Goal: Task Accomplishment & Management: Complete application form

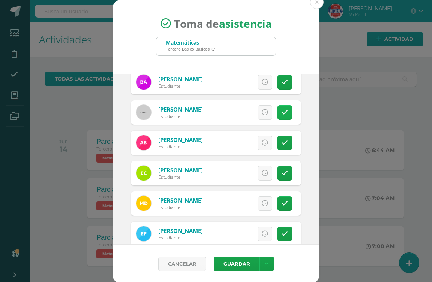
click at [281, 113] on icon at bounding box center [284, 112] width 6 height 6
click at [262, 142] on icon at bounding box center [265, 143] width 6 height 6
click at [262, 175] on icon at bounding box center [265, 173] width 6 height 6
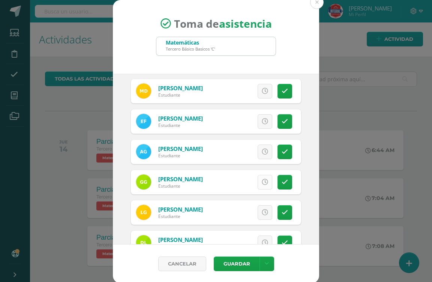
scroll to position [187, 0]
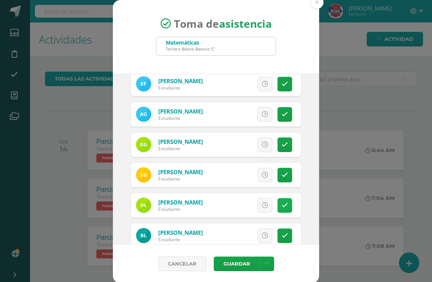
click at [281, 203] on icon at bounding box center [284, 205] width 6 height 6
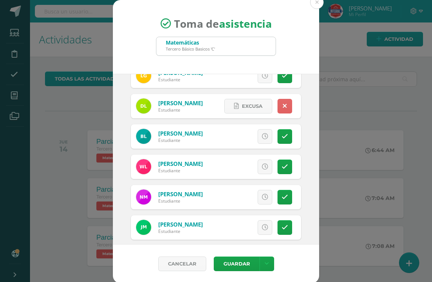
scroll to position [300, 0]
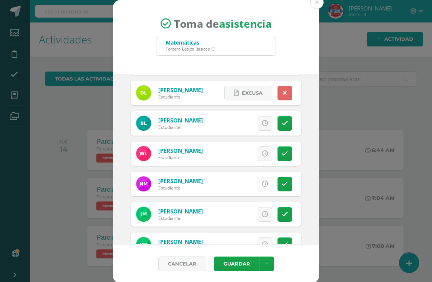
click at [257, 179] on link at bounding box center [264, 184] width 15 height 15
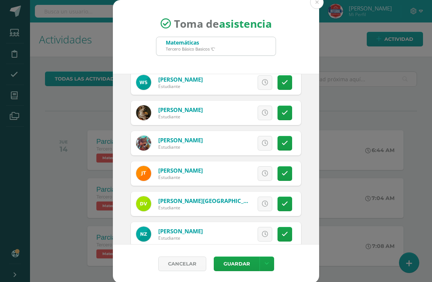
scroll to position [689, 0]
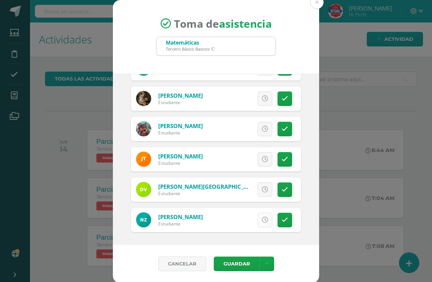
click at [262, 217] on icon at bounding box center [265, 220] width 6 height 6
click at [235, 266] on button "Guardar" at bounding box center [237, 264] width 46 height 15
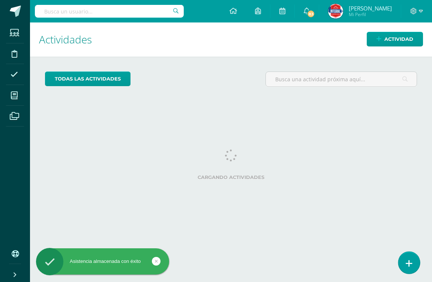
click at [416, 263] on link at bounding box center [408, 263] width 21 height 22
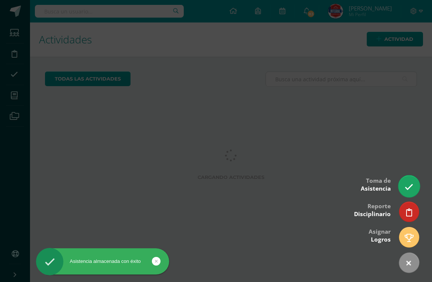
click at [410, 186] on icon at bounding box center [408, 187] width 9 height 9
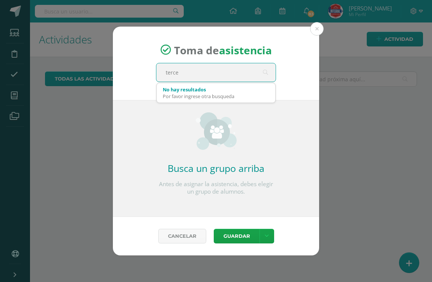
type input "terceo"
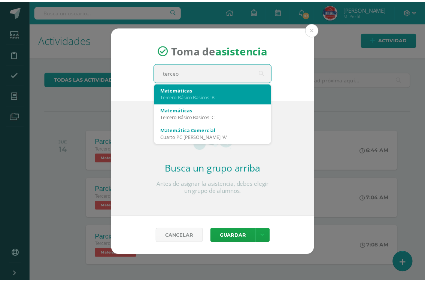
scroll to position [40, 0]
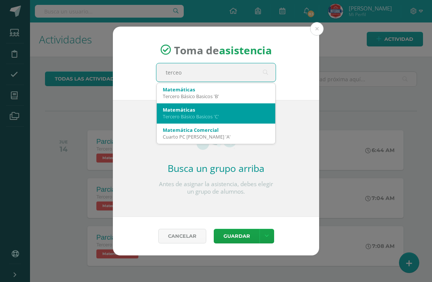
click at [221, 109] on div "Matemáticas" at bounding box center [216, 109] width 106 height 7
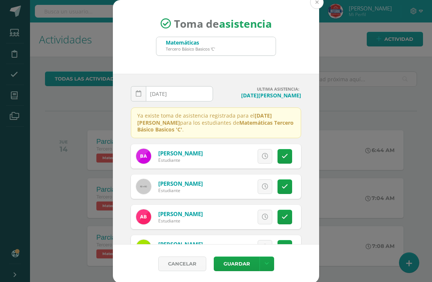
click at [316, 4] on button at bounding box center [316, 2] width 13 height 13
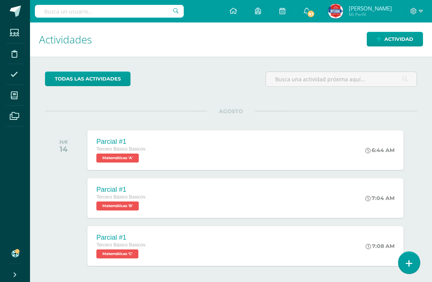
click at [402, 256] on link at bounding box center [408, 263] width 21 height 22
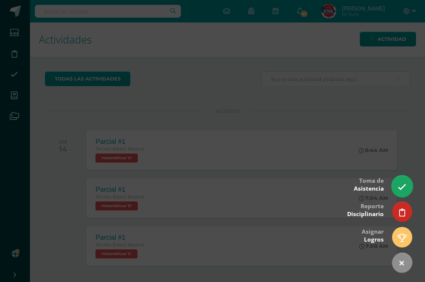
click at [396, 182] on link at bounding box center [402, 186] width 21 height 22
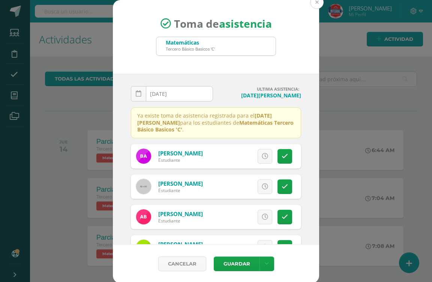
click at [314, 4] on button at bounding box center [316, 2] width 13 height 13
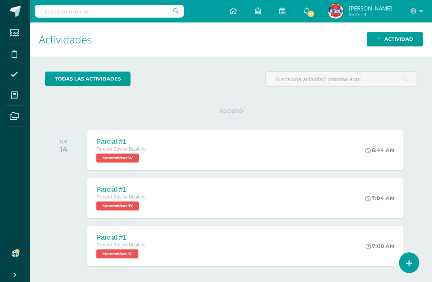
click at [419, 6] on div at bounding box center [416, 11] width 31 height 22
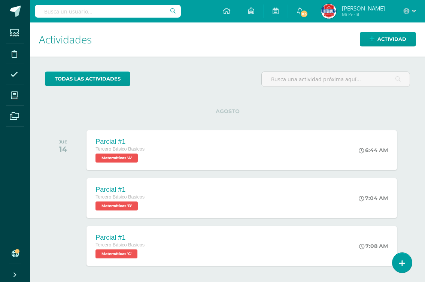
click at [414, 7] on div at bounding box center [410, 11] width 31 height 22
click at [412, 10] on span at bounding box center [410, 11] width 13 height 8
click at [388, 49] on span "Cerrar sesión" at bounding box center [391, 51] width 34 height 7
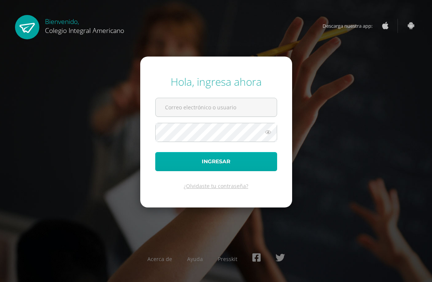
type input "[EMAIL_ADDRESS][DOMAIN_NAME]"
click at [241, 163] on button "Ingresar" at bounding box center [216, 161] width 122 height 19
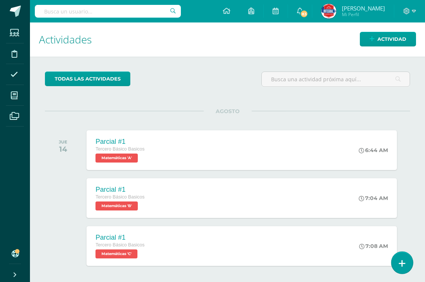
click at [398, 264] on link at bounding box center [402, 263] width 21 height 22
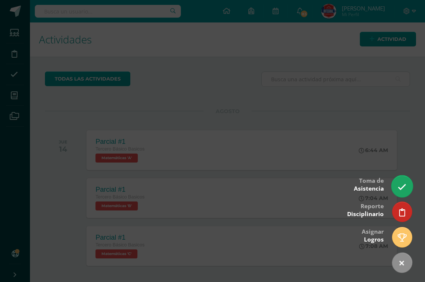
click at [404, 191] on icon at bounding box center [402, 187] width 9 height 9
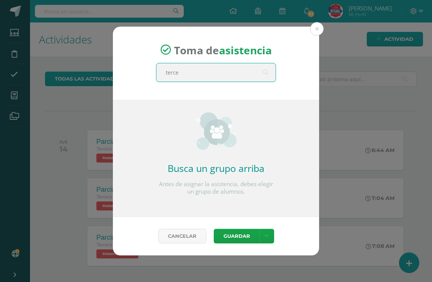
type input "tercer"
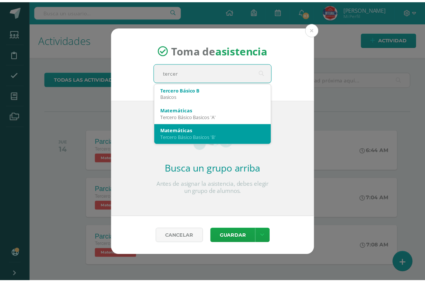
scroll to position [37, 0]
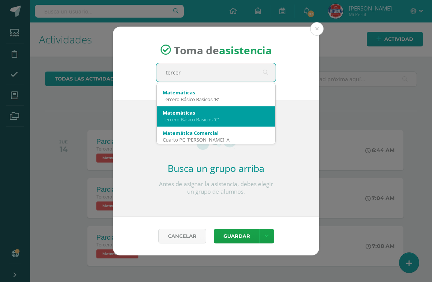
click at [224, 120] on div "Tercero Básico Basicos 'C'" at bounding box center [216, 119] width 106 height 7
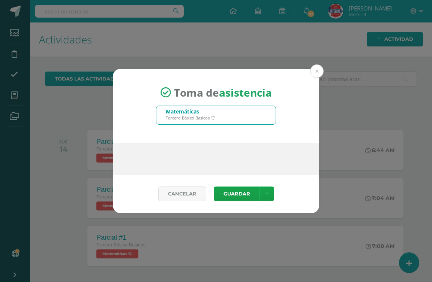
click at [317, 71] on div "Toma de asistencia Matemáticas Tercero Básico Basicos 'C' tercer Busca un grupo…" at bounding box center [216, 141] width 426 height 144
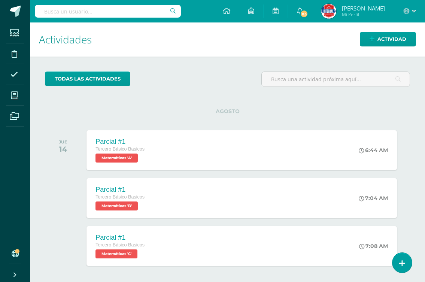
click at [410, 273] on div "todas las Actividades No tienes actividades Échale un vistazo a los demás perío…" at bounding box center [227, 272] width 395 height 431
click at [411, 265] on link at bounding box center [402, 263] width 21 height 22
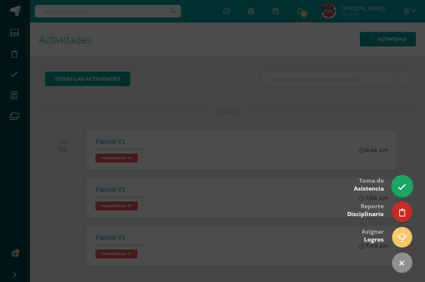
click at [407, 187] on link at bounding box center [402, 186] width 21 height 22
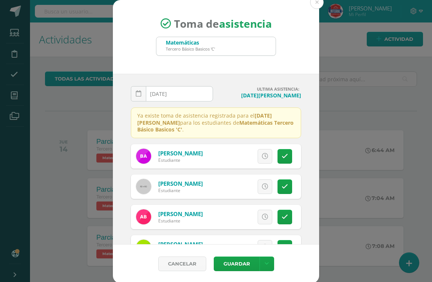
click at [323, 6] on div "Toma de asistencia Matemáticas Tercero Básico Basicos 'C' tercer 2025-08-12 Aug…" at bounding box center [216, 141] width 426 height 283
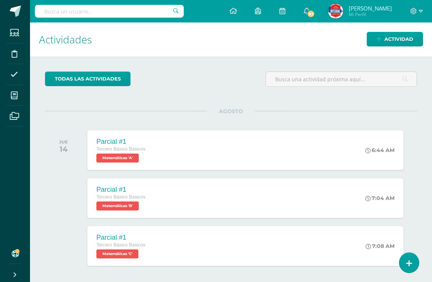
click at [320, 2] on div "Toma de asistencia Matemáticas Tercero Básico Basicos 'C' tercer 2025-08-12 Aug…" at bounding box center [216, 141] width 426 height 283
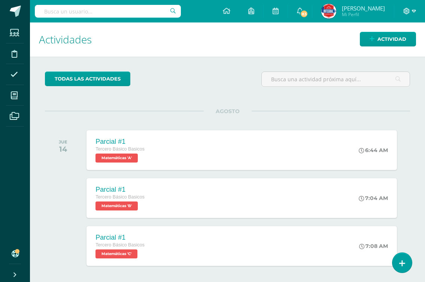
click at [416, 9] on icon at bounding box center [414, 11] width 4 height 7
click at [389, 54] on span "Cerrar sesión" at bounding box center [391, 51] width 34 height 7
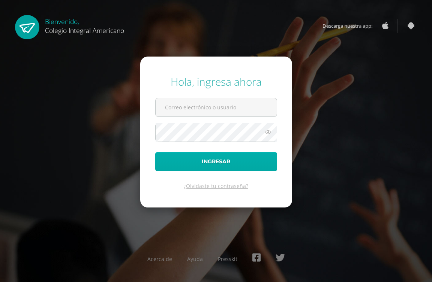
type input "[EMAIL_ADDRESS][DOMAIN_NAME]"
click at [216, 163] on button "Ingresar" at bounding box center [216, 161] width 122 height 19
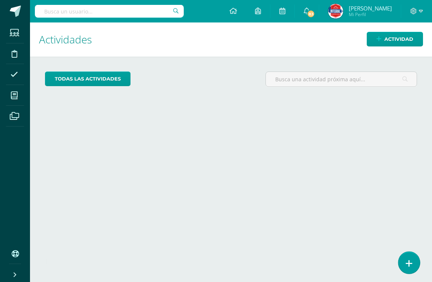
click at [410, 262] on icon at bounding box center [408, 263] width 7 height 9
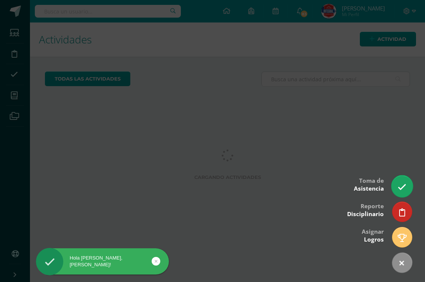
click at [404, 189] on icon at bounding box center [402, 187] width 9 height 9
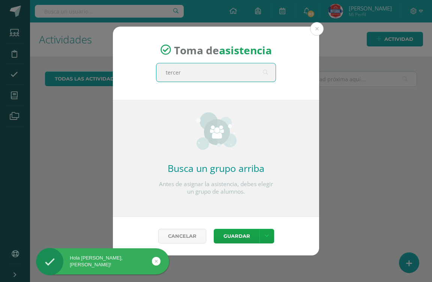
type input "tercero"
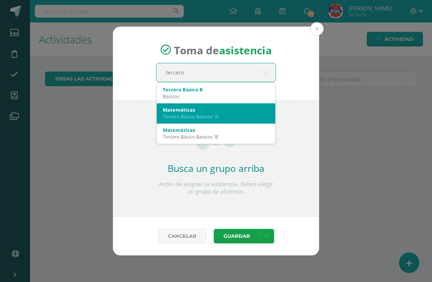
click at [202, 115] on div "Tercero Básico Basicos 'A'" at bounding box center [216, 116] width 106 height 7
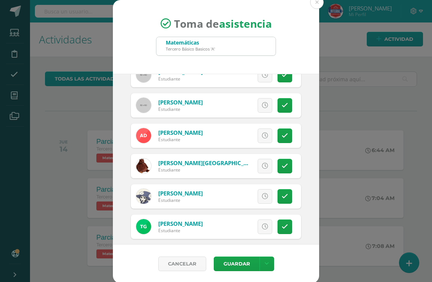
scroll to position [112, 0]
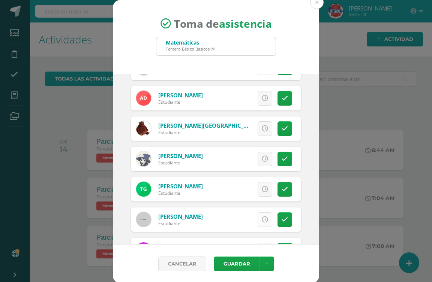
click at [257, 216] on link at bounding box center [264, 219] width 15 height 15
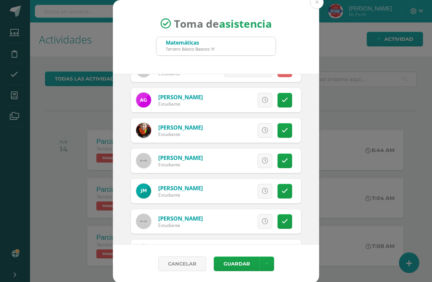
scroll to position [300, 0]
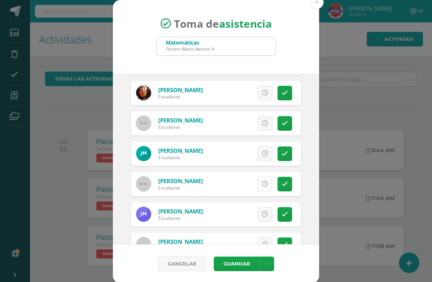
click at [260, 187] on link at bounding box center [264, 184] width 15 height 15
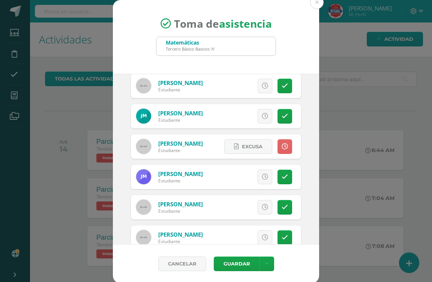
scroll to position [375, 0]
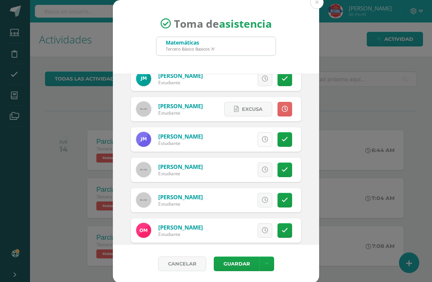
click at [257, 139] on link at bounding box center [264, 139] width 15 height 15
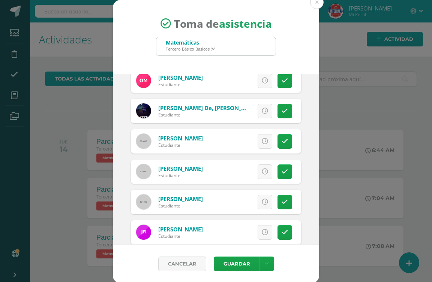
scroll to position [562, 0]
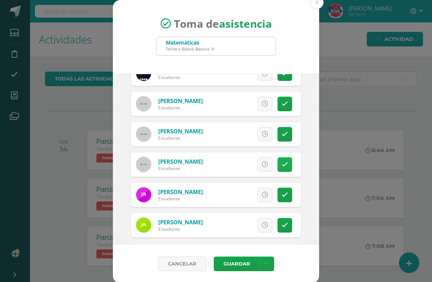
click at [281, 166] on icon at bounding box center [284, 164] width 6 height 6
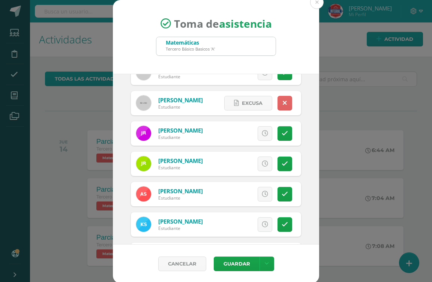
scroll to position [637, 0]
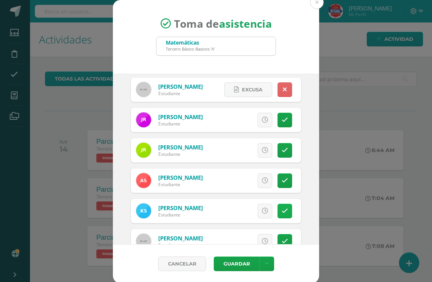
click at [277, 207] on link at bounding box center [284, 211] width 15 height 15
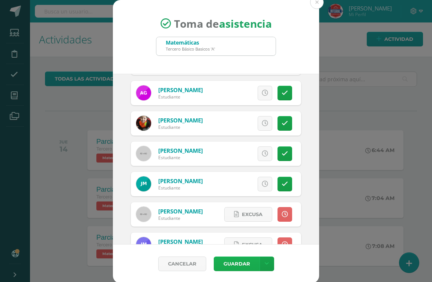
scroll to position [1, 0]
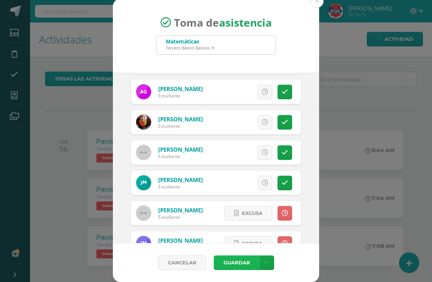
click at [227, 263] on button "Guardar" at bounding box center [237, 263] width 46 height 15
